Goal: Task Accomplishment & Management: Manage account settings

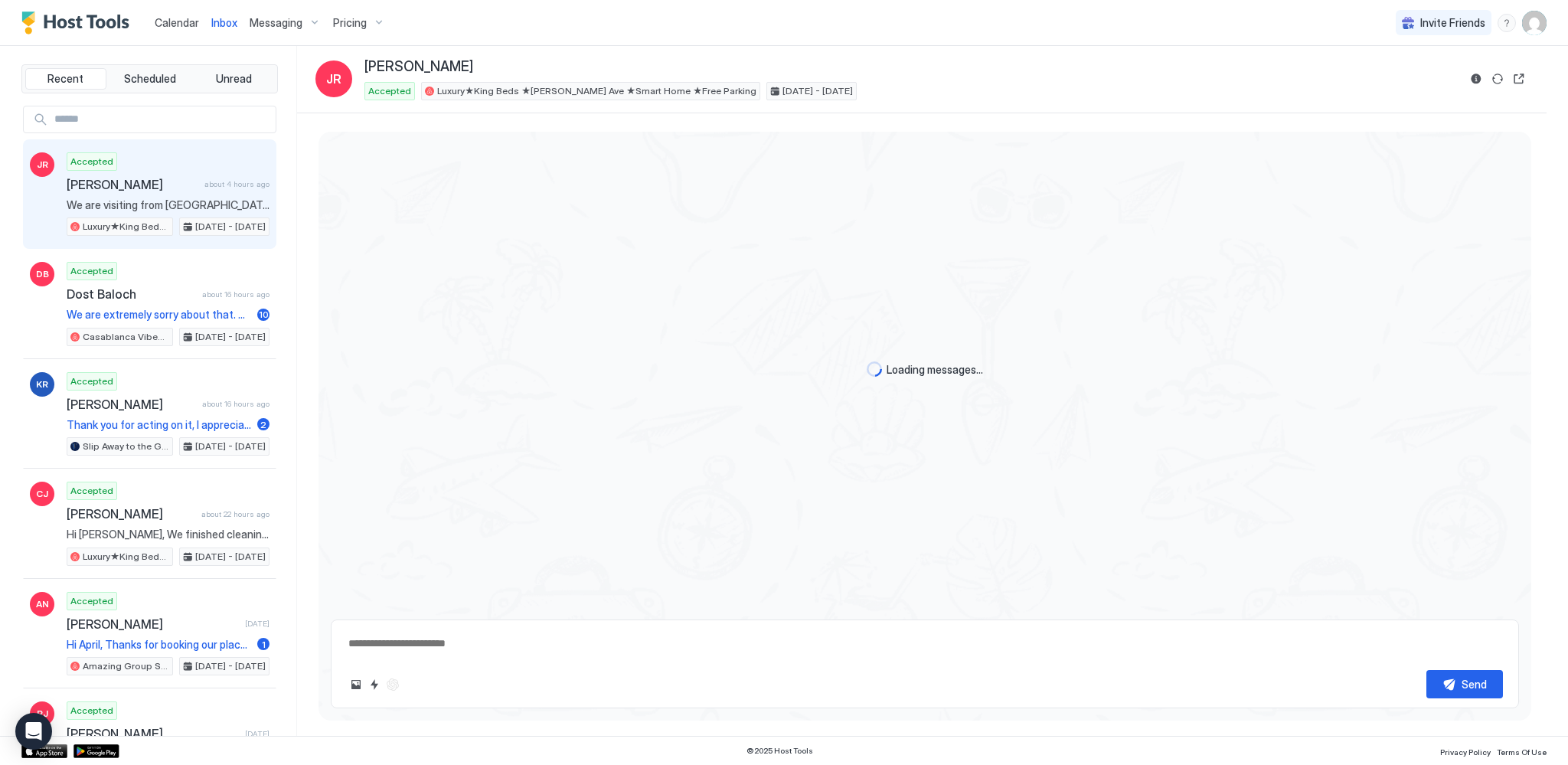
scroll to position [1035, 0]
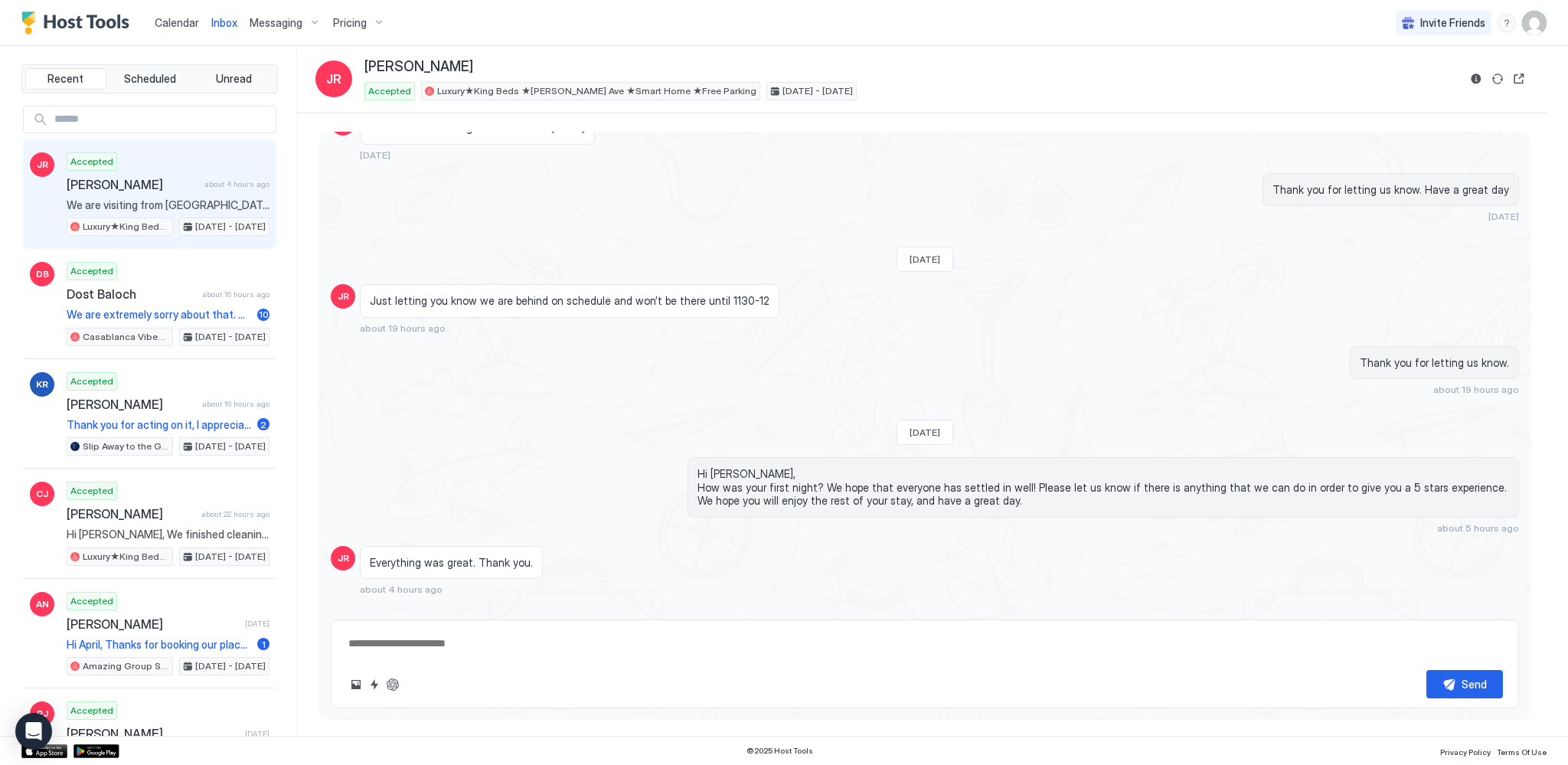
click at [173, 24] on span "Calendar" at bounding box center [176, 22] width 44 height 13
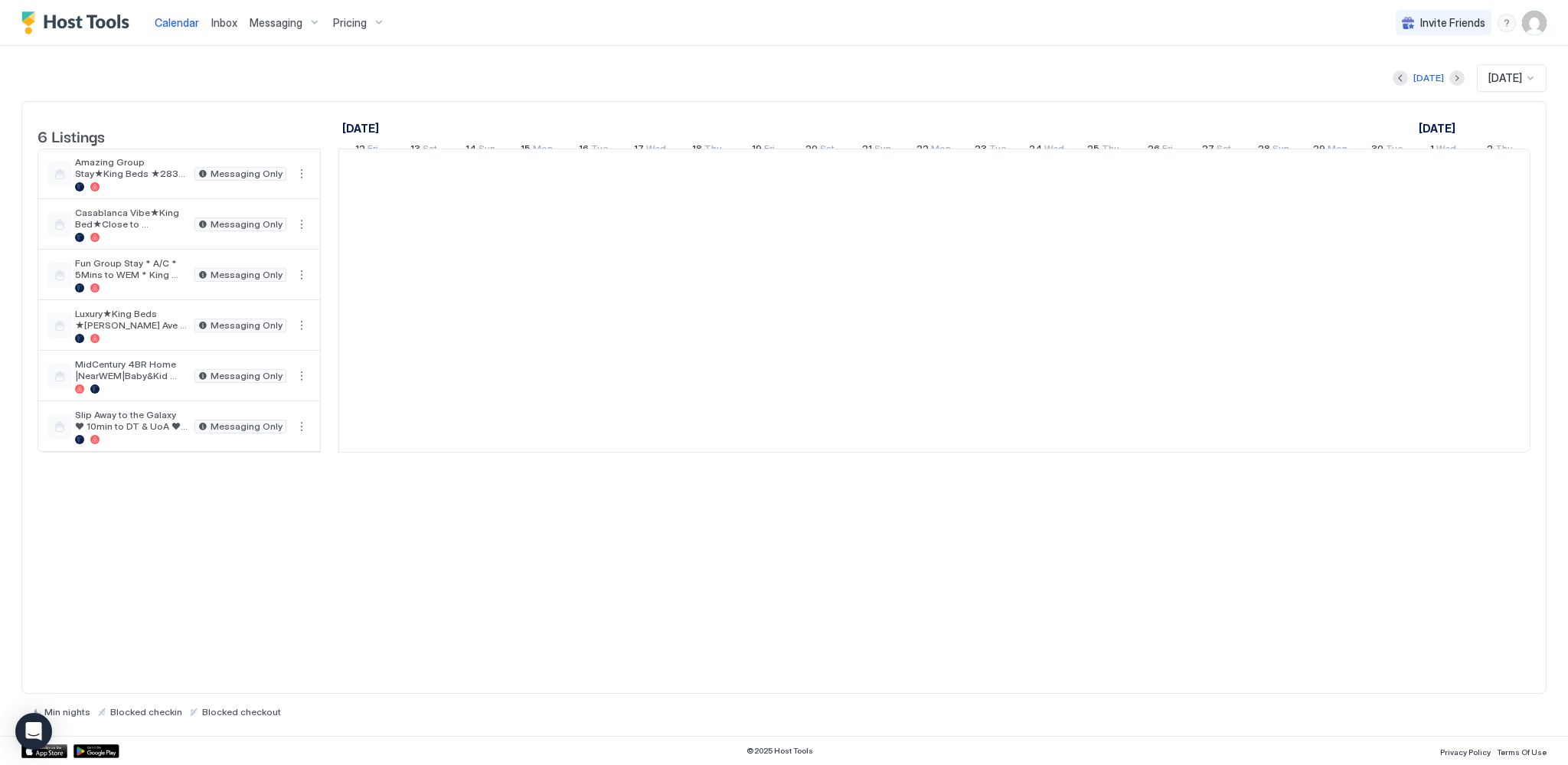
scroll to position [0, 851]
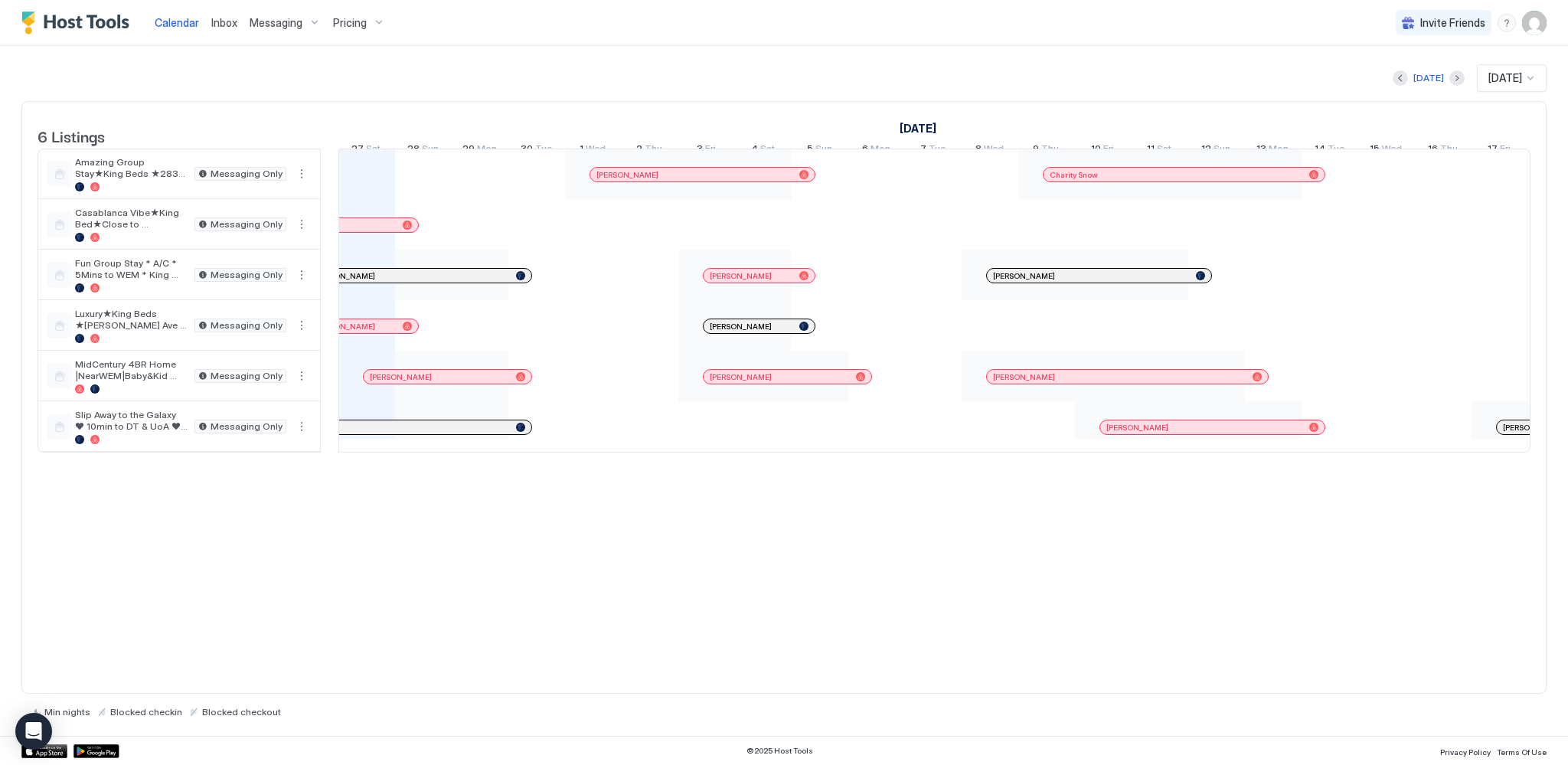
click at [681, 181] on div at bounding box center [682, 174] width 12 height 12
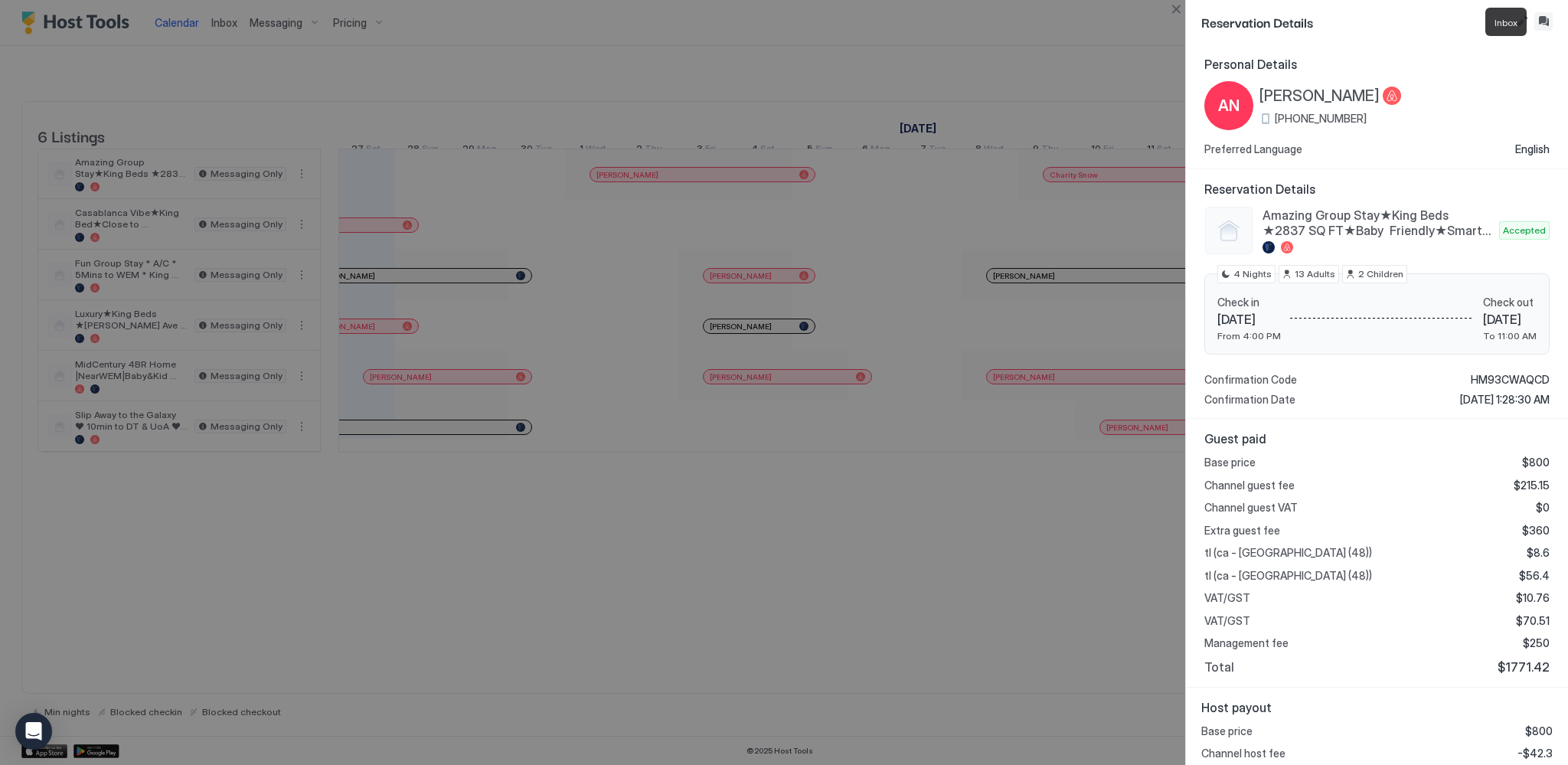
click at [1549, 25] on button "Inbox" at bounding box center [1543, 21] width 18 height 18
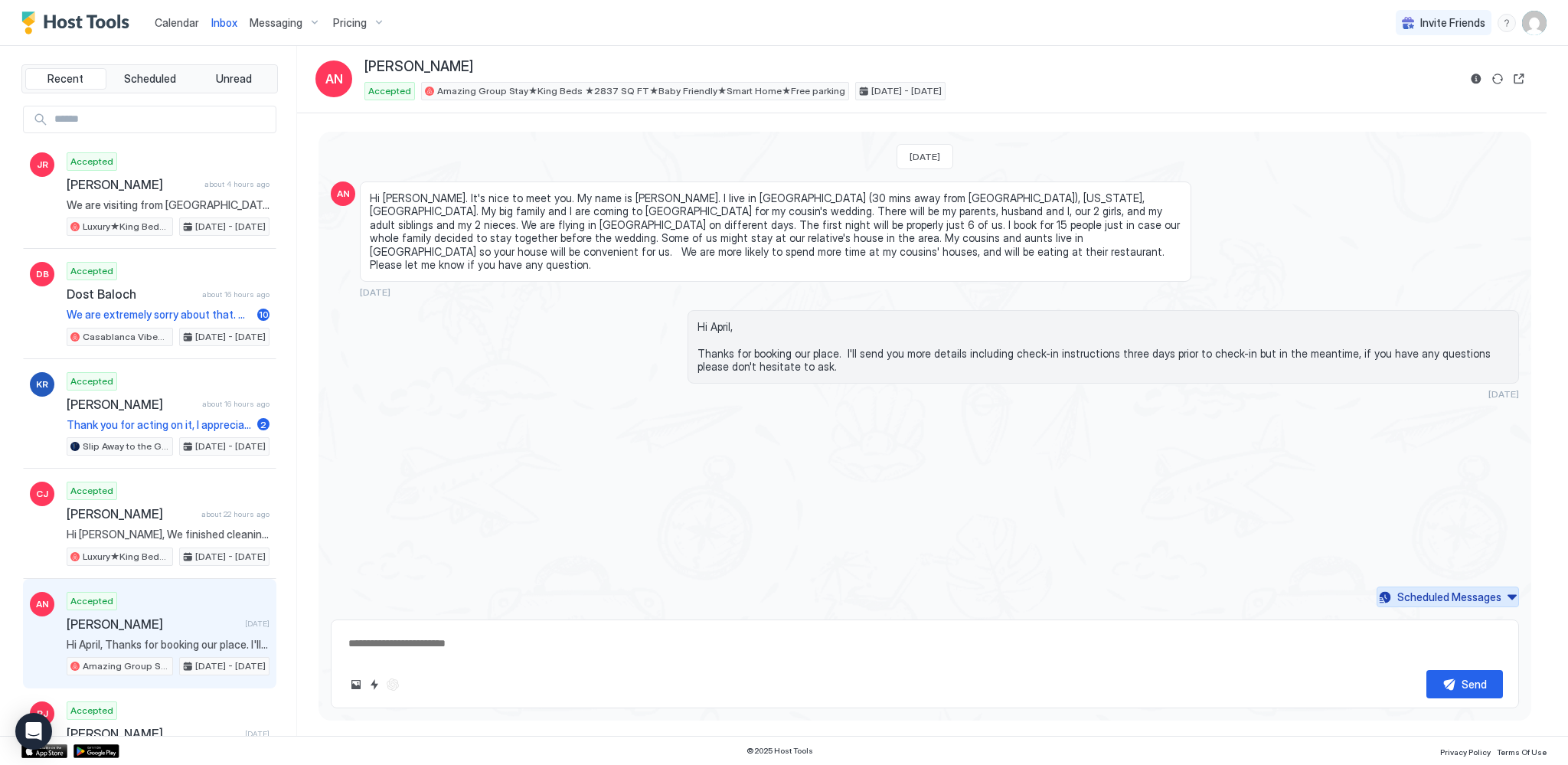
click at [1446, 602] on div "Scheduled Messages" at bounding box center [1450, 597] width 104 height 16
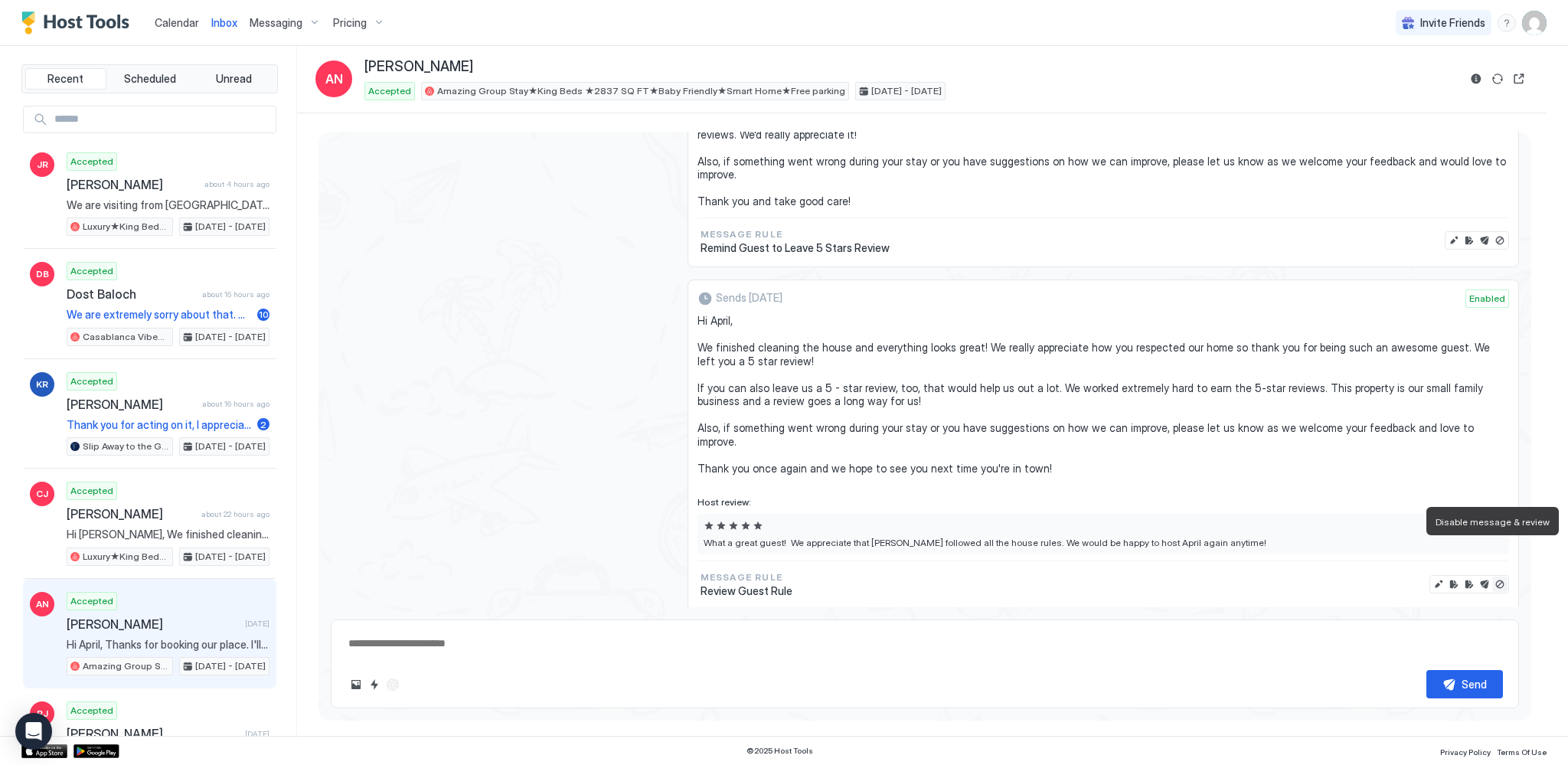
click at [1492, 576] on button "Disable message & review" at bounding box center [1499, 583] width 15 height 15
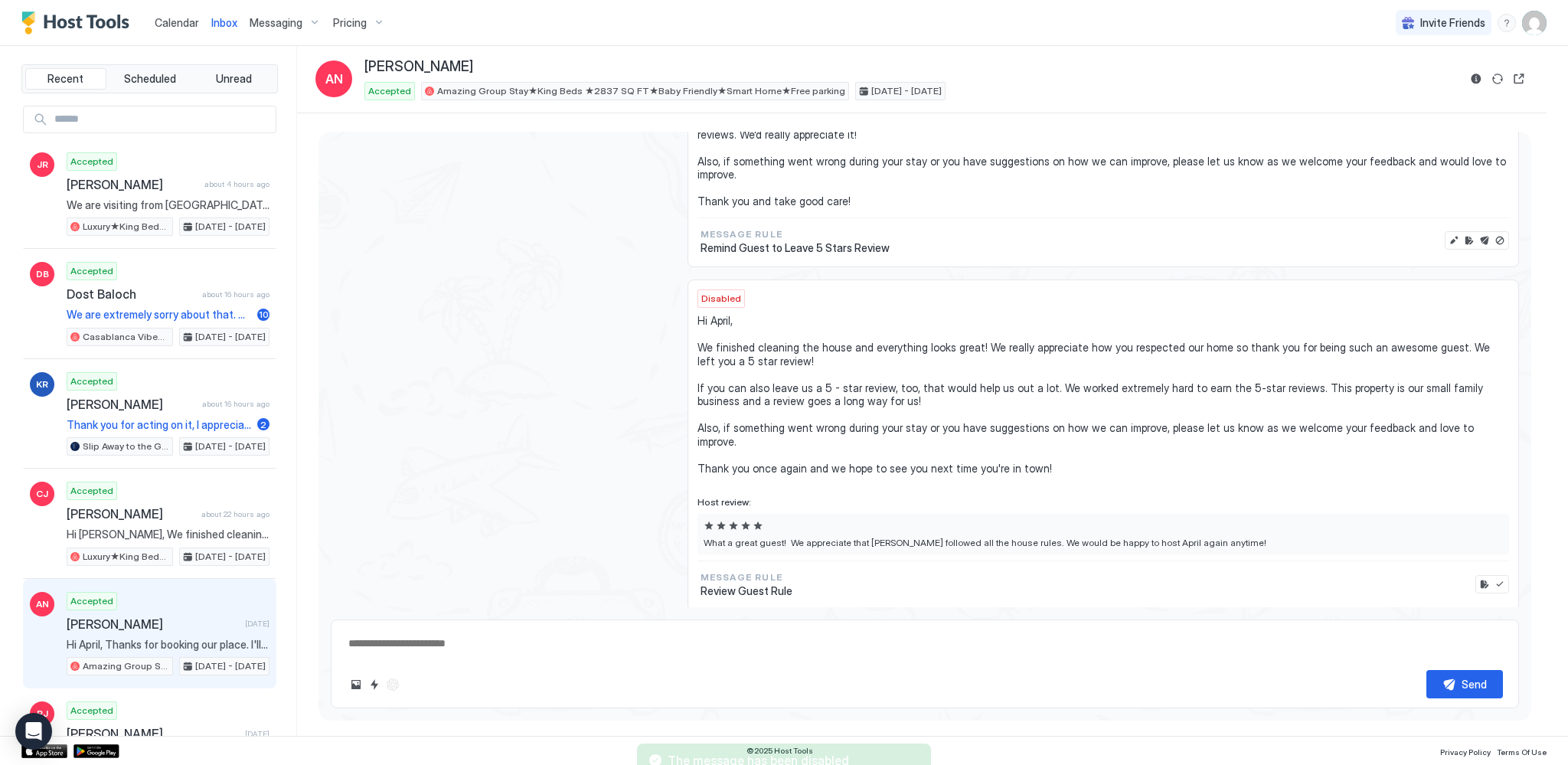
type textarea "*"
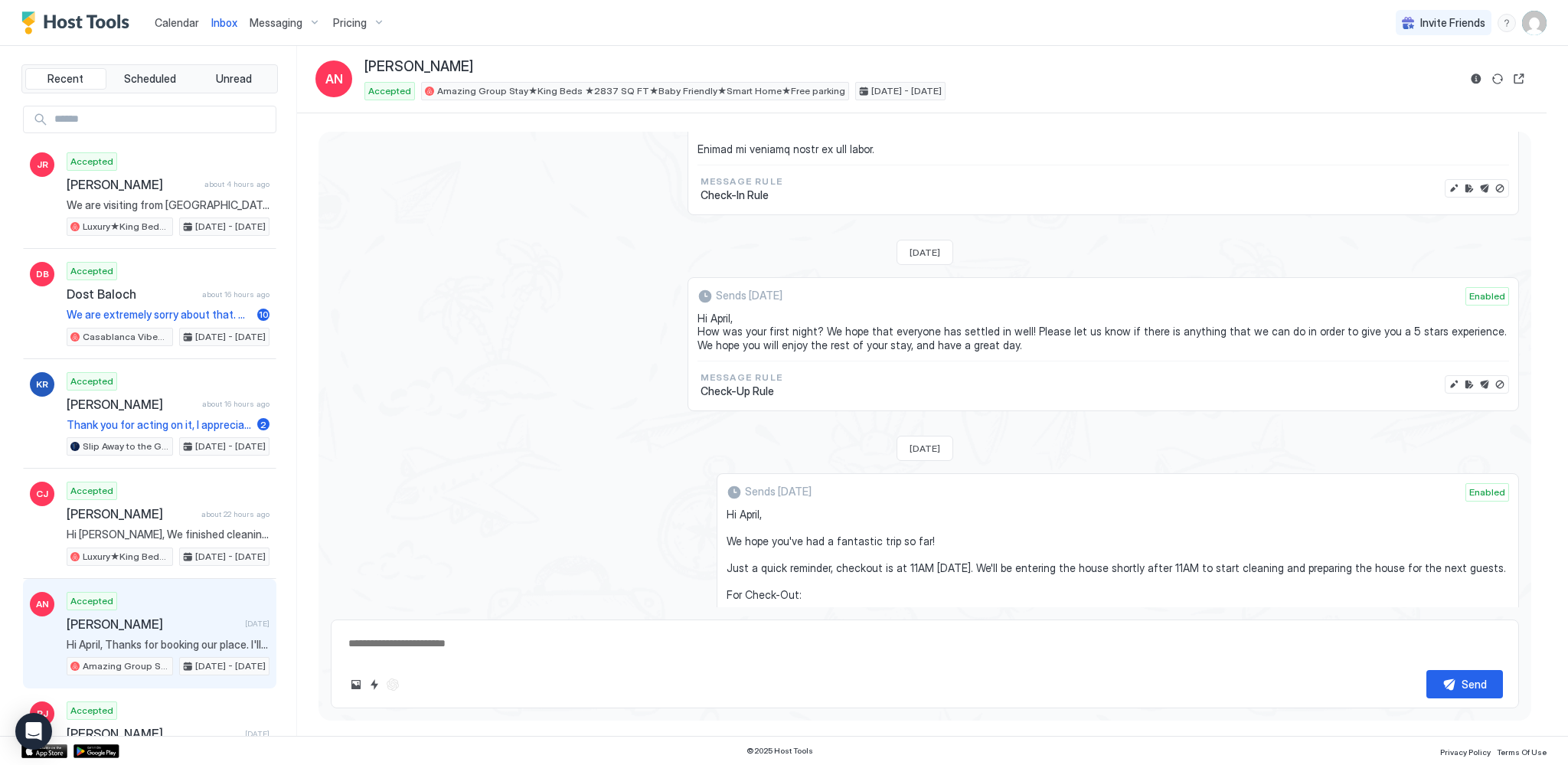
scroll to position [925, 0]
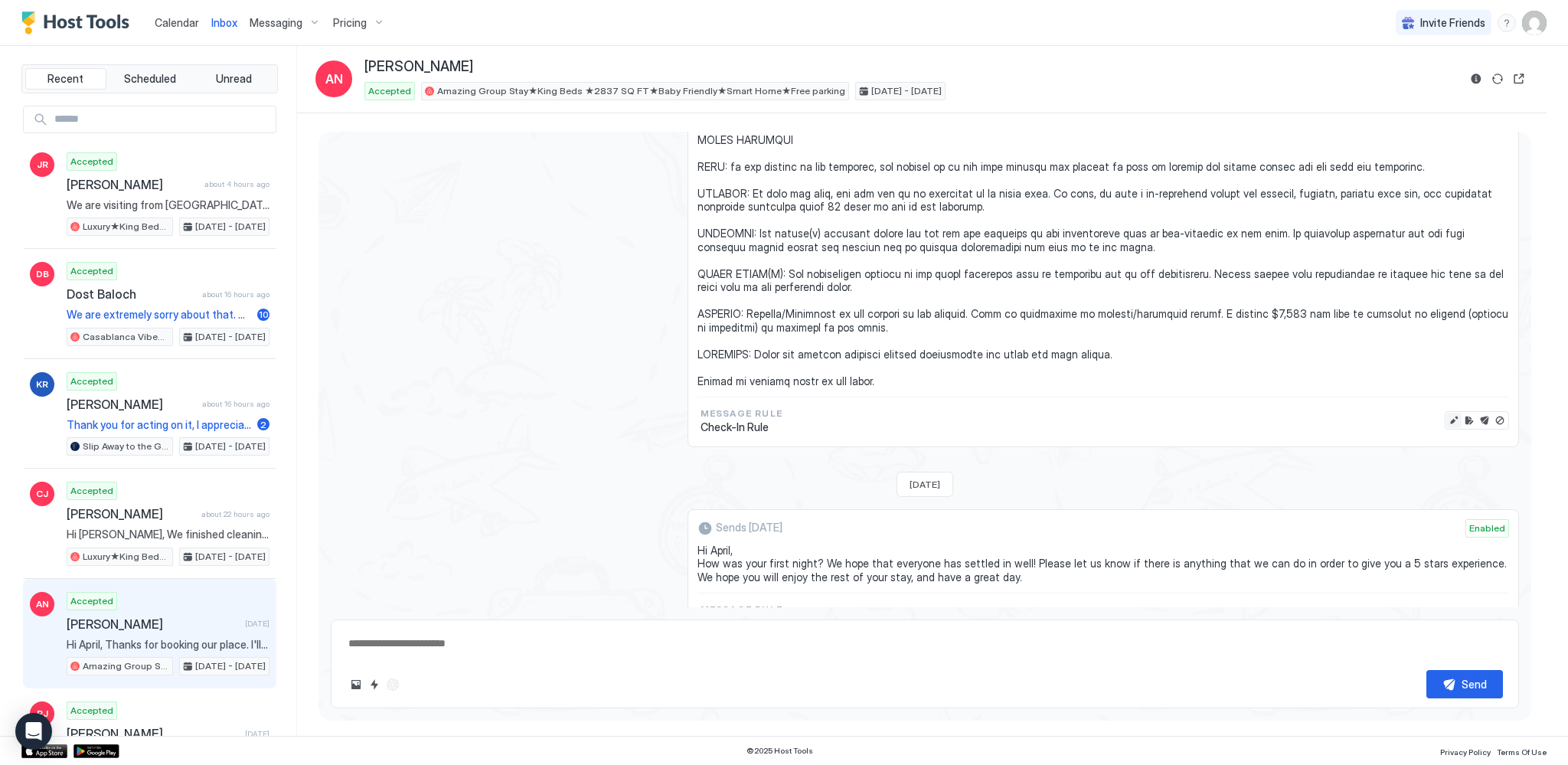
click at [1446, 413] on button "Edit message" at bounding box center [1454, 420] width 15 height 15
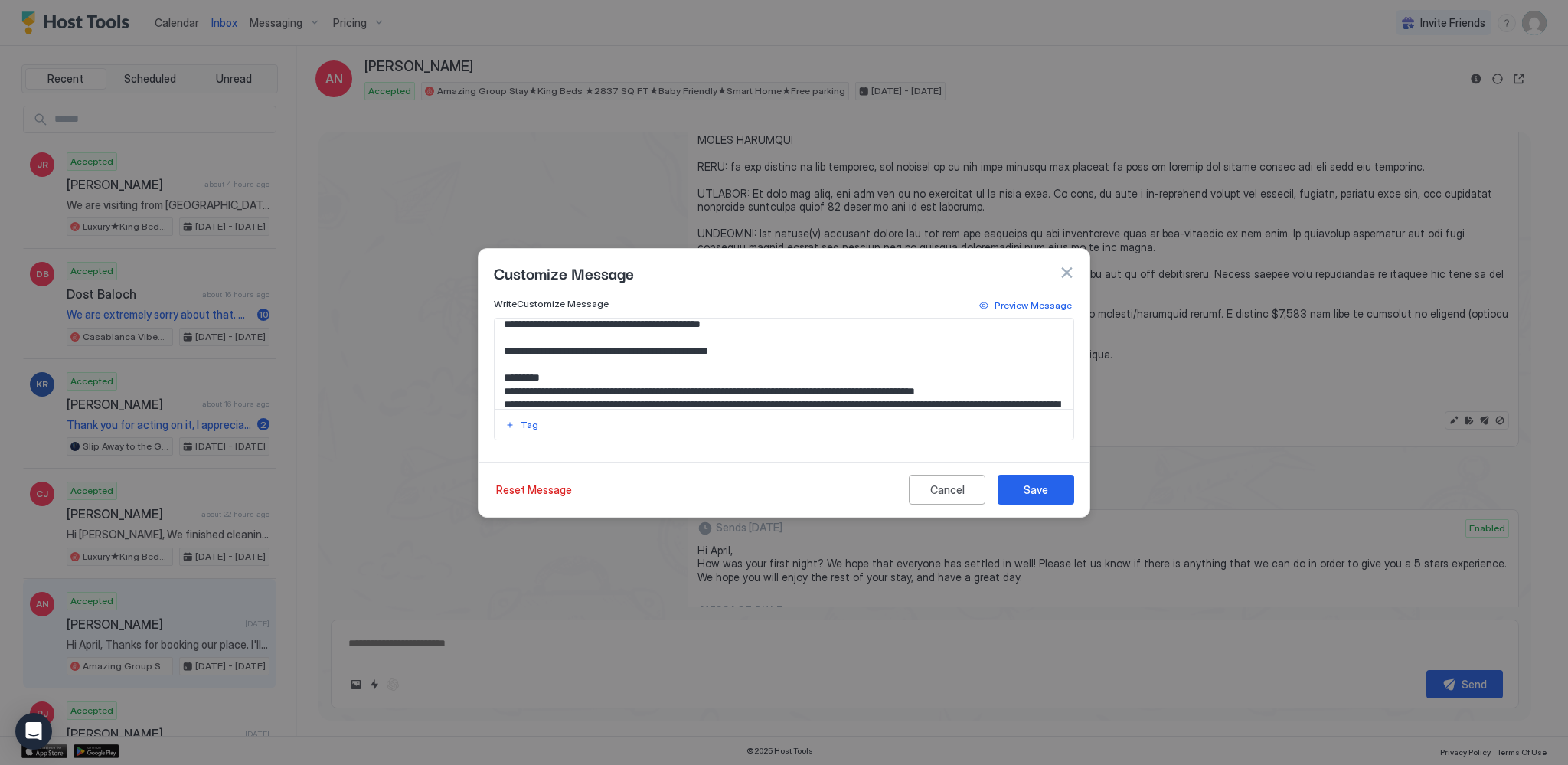
scroll to position [231, 0]
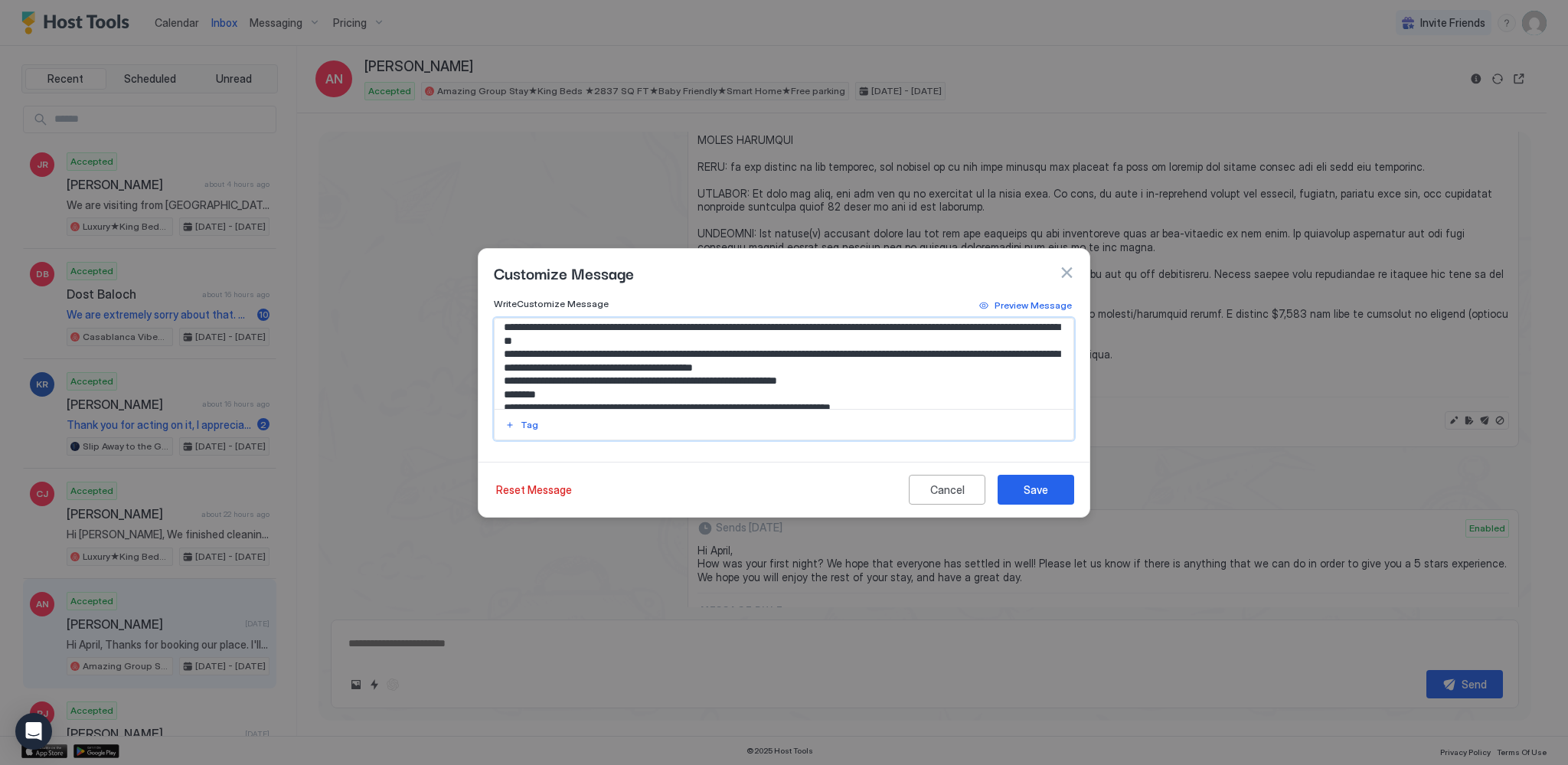
click at [904, 342] on textarea "Input Field" at bounding box center [784, 363] width 579 height 90
type textarea "**********"
click at [1042, 485] on div "Save" at bounding box center [1036, 490] width 25 height 16
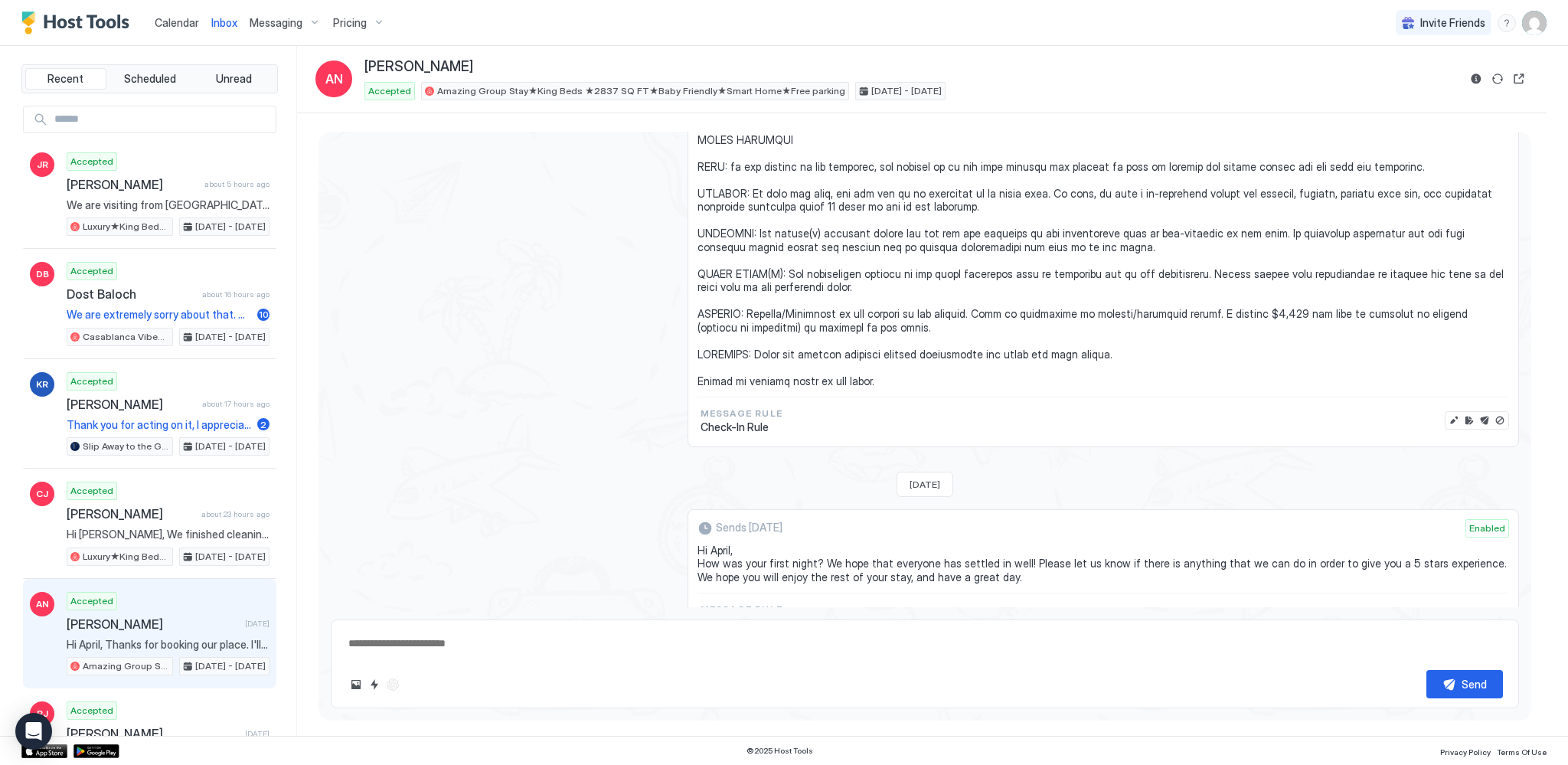
type textarea "*"
